Goal: Navigation & Orientation: Find specific page/section

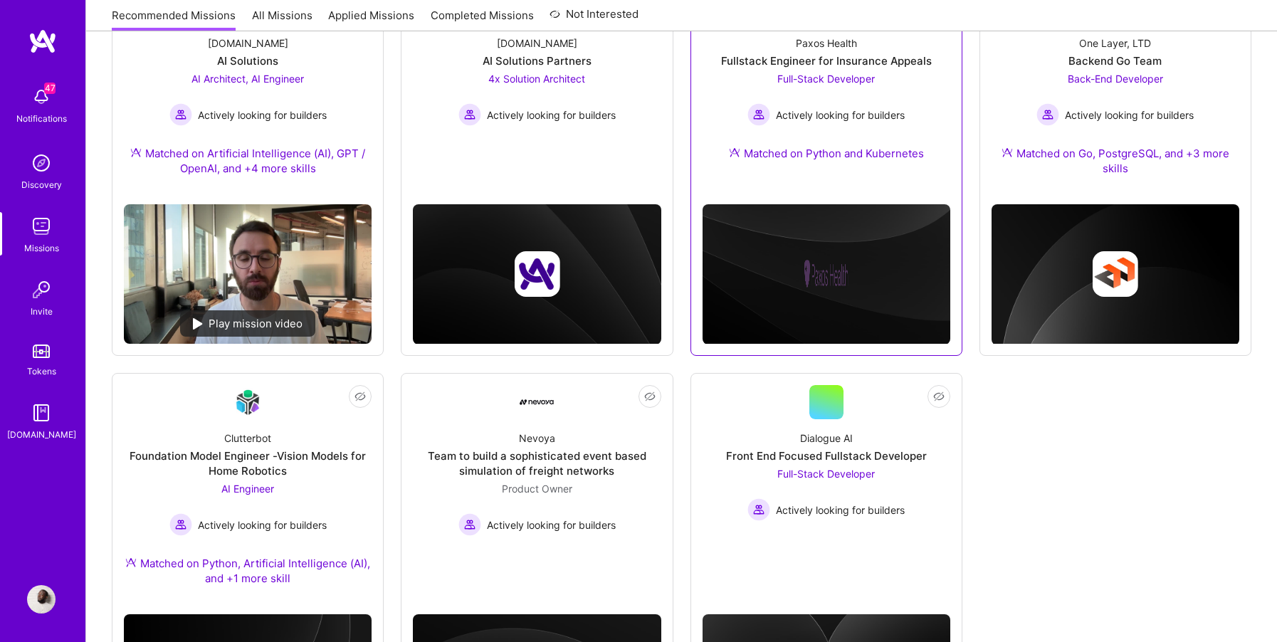
scroll to position [261, 0]
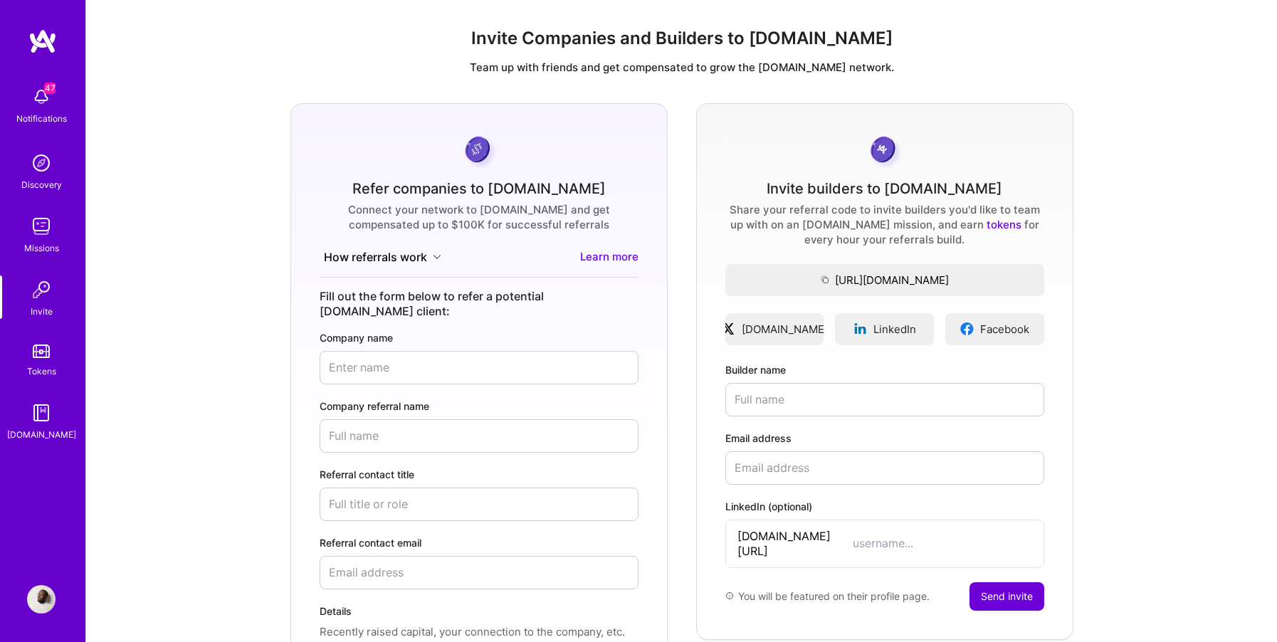
click at [45, 43] on img at bounding box center [42, 41] width 28 height 26
